Goal: Task Accomplishment & Management: Manage account settings

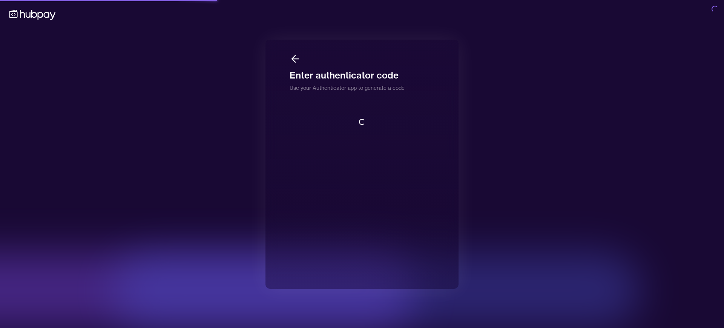
scroll to position [1, 0]
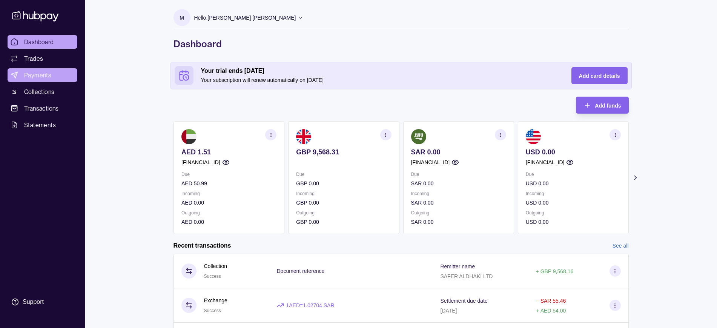
click at [38, 70] on link "Payments" at bounding box center [43, 75] width 70 height 14
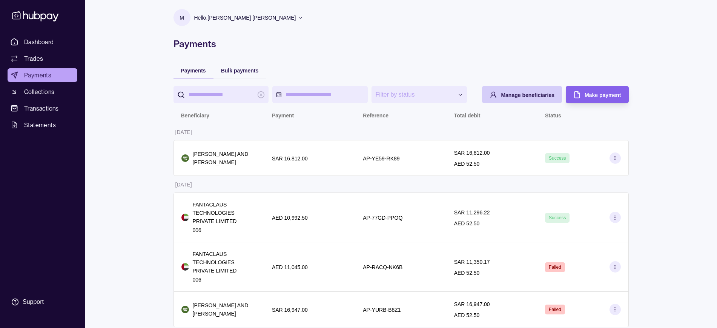
click at [551, 95] on span "Manage beneficiaries" at bounding box center [528, 95] width 54 height 6
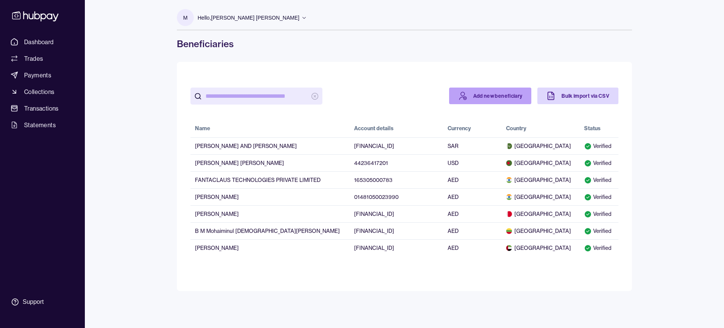
click at [498, 96] on link "Add new beneficiary" at bounding box center [490, 95] width 83 height 17
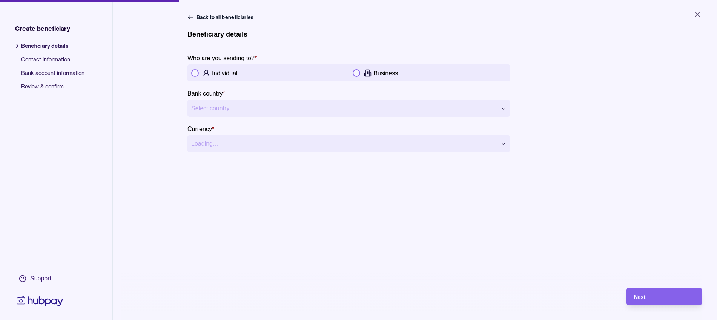
click at [355, 74] on button "button" at bounding box center [357, 73] width 8 height 8
click at [274, 109] on html "**********" at bounding box center [358, 160] width 717 height 320
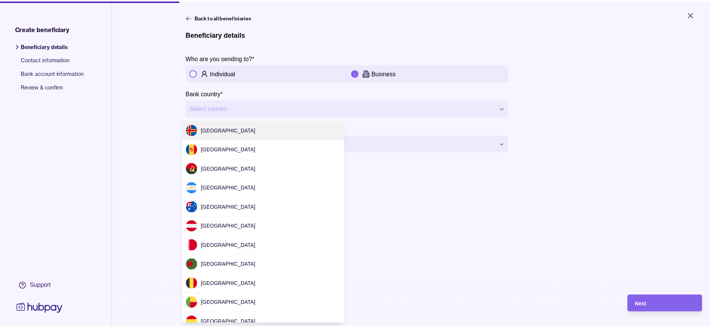
scroll to position [581, 0]
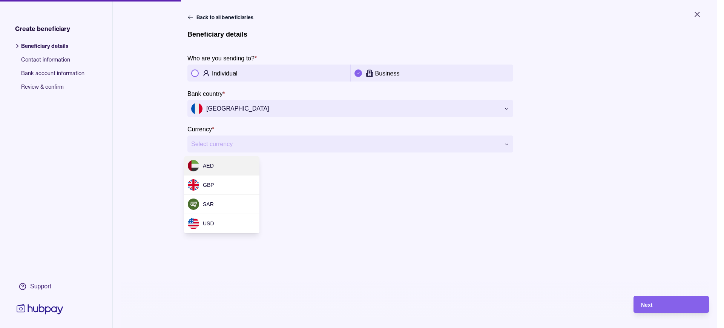
click at [242, 147] on html "**********" at bounding box center [362, 164] width 724 height 328
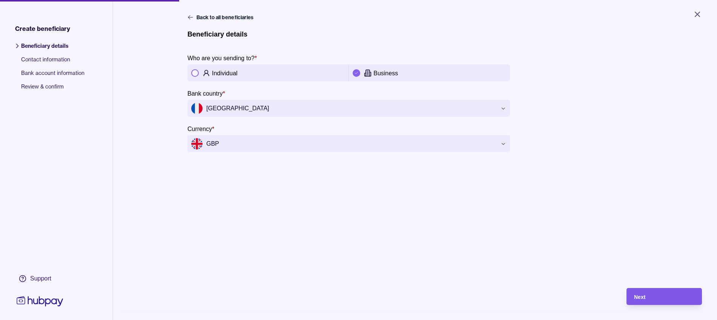
click at [645, 301] on span "Next" at bounding box center [639, 297] width 11 height 6
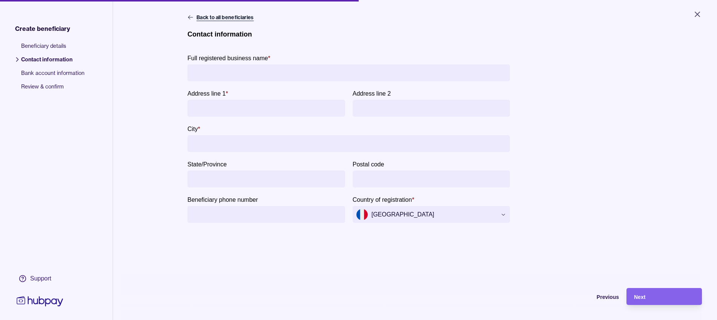
click at [187, 18] on icon at bounding box center [190, 17] width 6 height 6
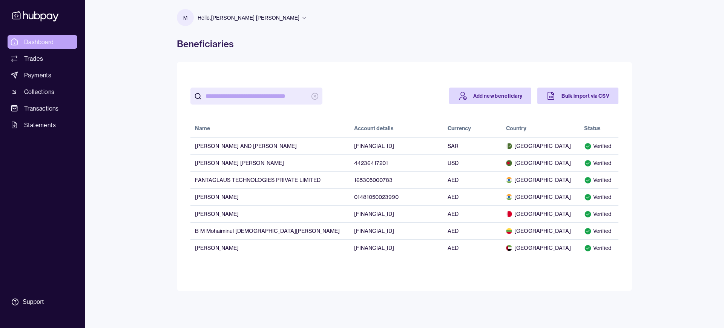
click at [36, 41] on span "Dashboard" at bounding box center [39, 41] width 30 height 9
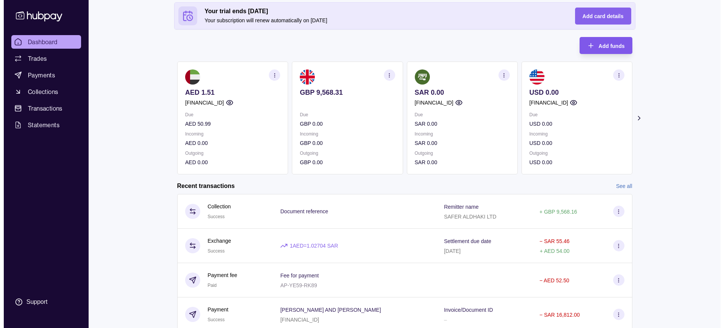
scroll to position [68, 0]
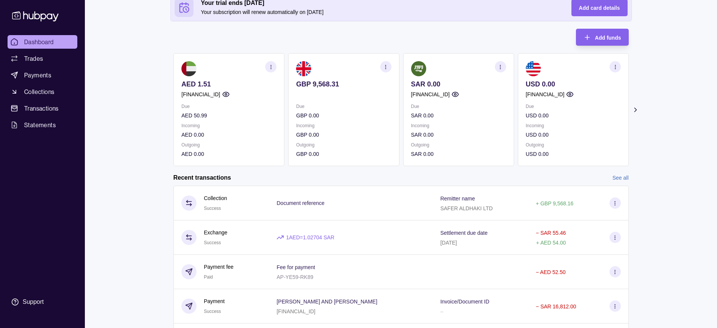
click at [638, 112] on icon at bounding box center [635, 110] width 8 height 8
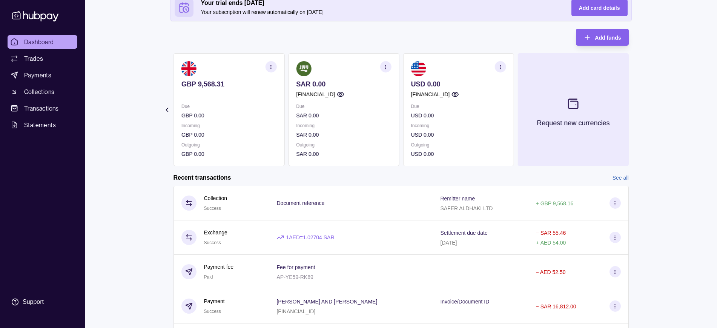
click at [575, 112] on section at bounding box center [572, 103] width 25 height 25
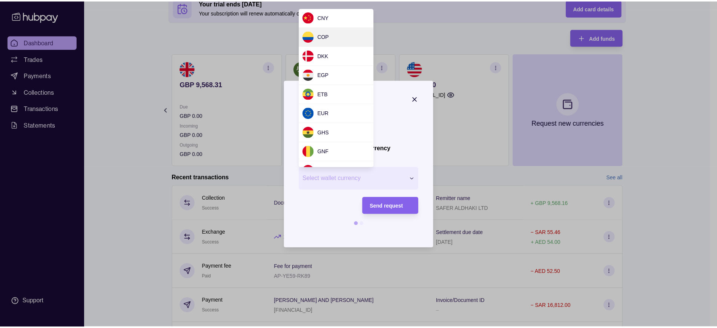
scroll to position [77, 0]
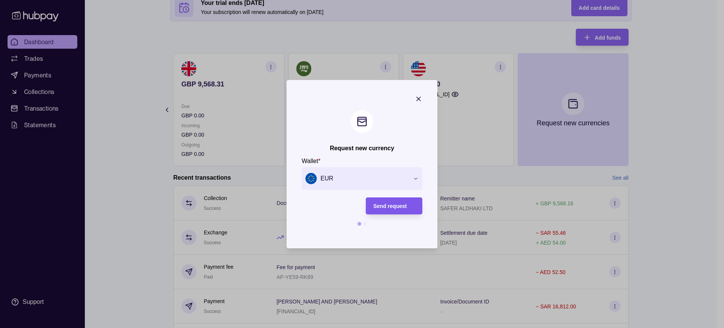
click at [398, 204] on span "Send request" at bounding box center [390, 206] width 34 height 6
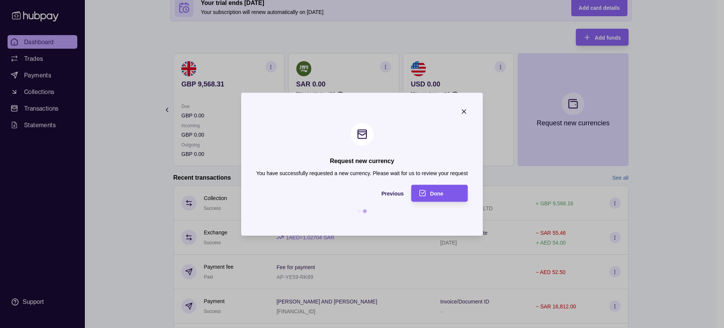
click at [439, 194] on span "Done" at bounding box center [436, 193] width 13 height 6
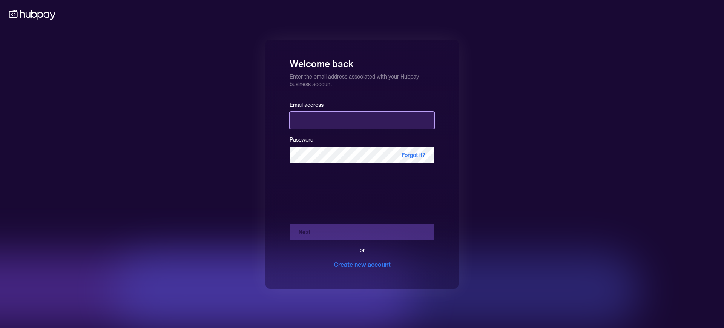
click at [340, 117] on input "email" at bounding box center [362, 120] width 145 height 17
type input "**********"
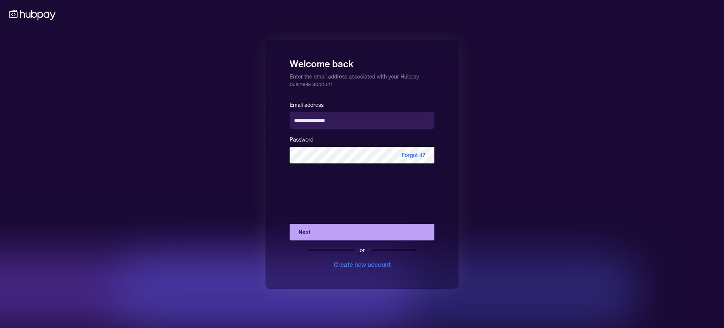
click at [342, 227] on button "Next" at bounding box center [362, 232] width 145 height 17
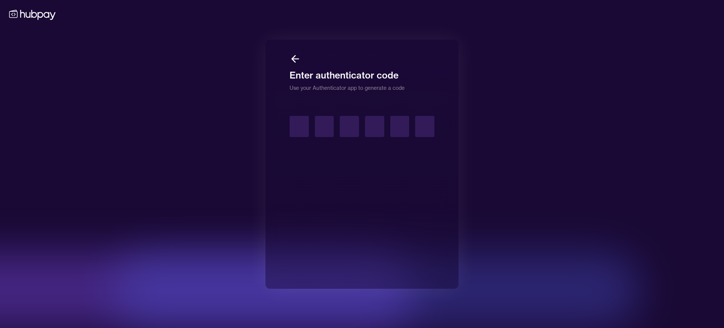
type input "*"
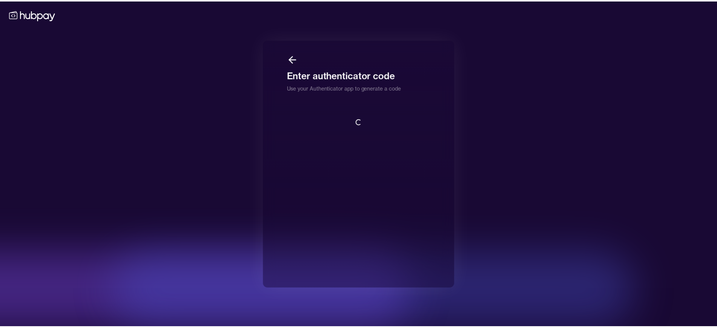
scroll to position [1, 0]
